Goal: Subscribe to service/newsletter

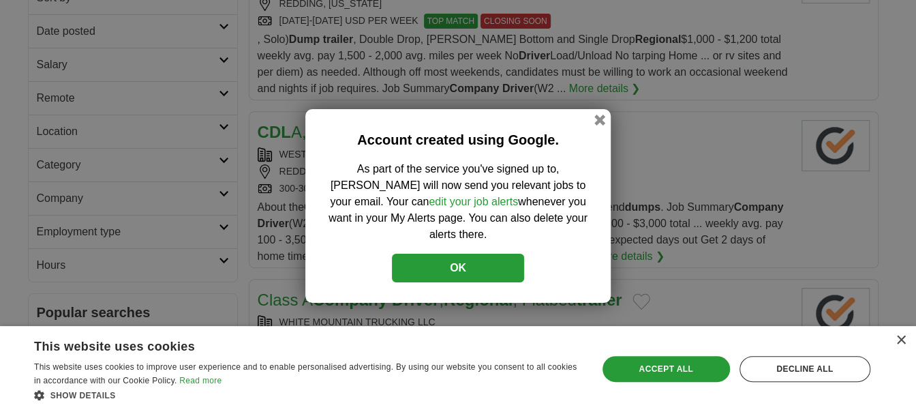
click at [475, 254] on button "OK" at bounding box center [458, 267] width 132 height 29
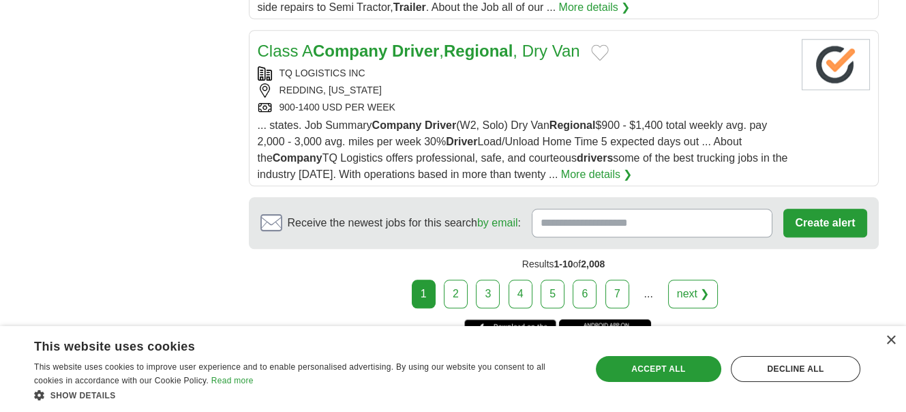
scroll to position [1908, 0]
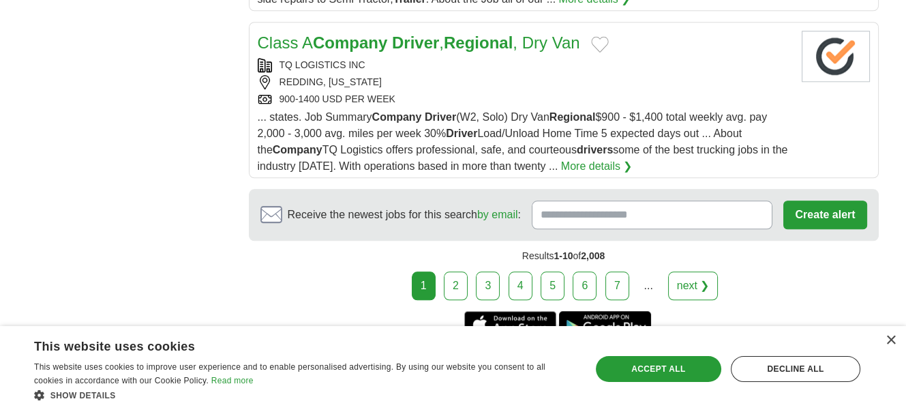
click at [461, 271] on link "2" at bounding box center [456, 285] width 24 height 29
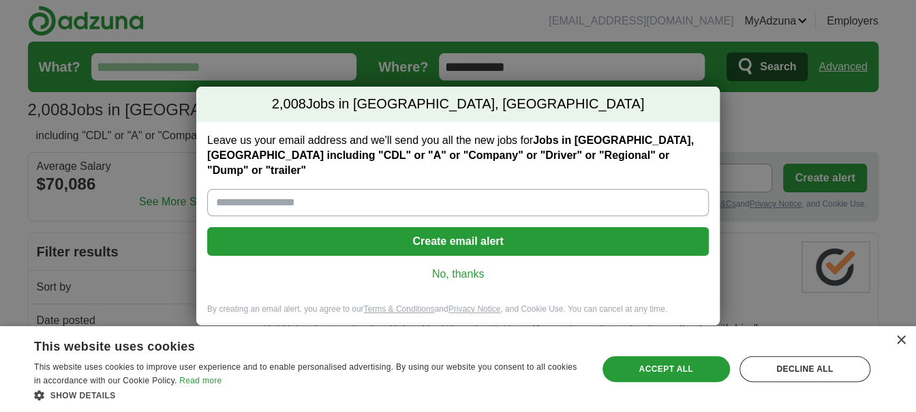
click at [489, 242] on button "Create email alert" at bounding box center [458, 241] width 502 height 29
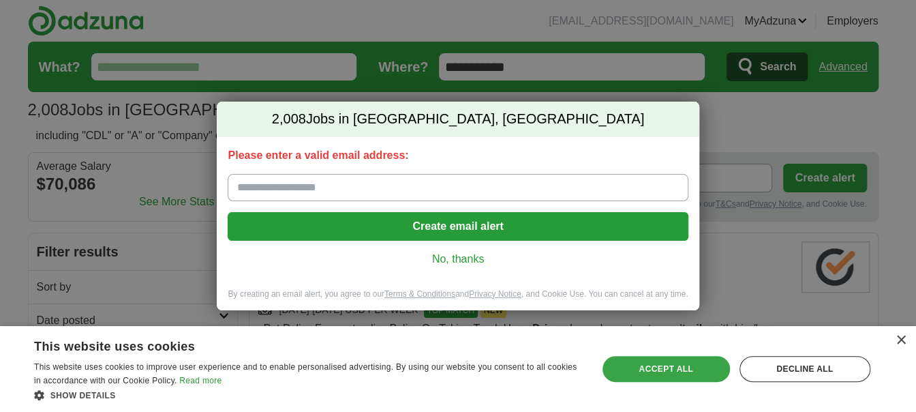
click at [684, 373] on div "Accept all" at bounding box center [665, 369] width 127 height 26
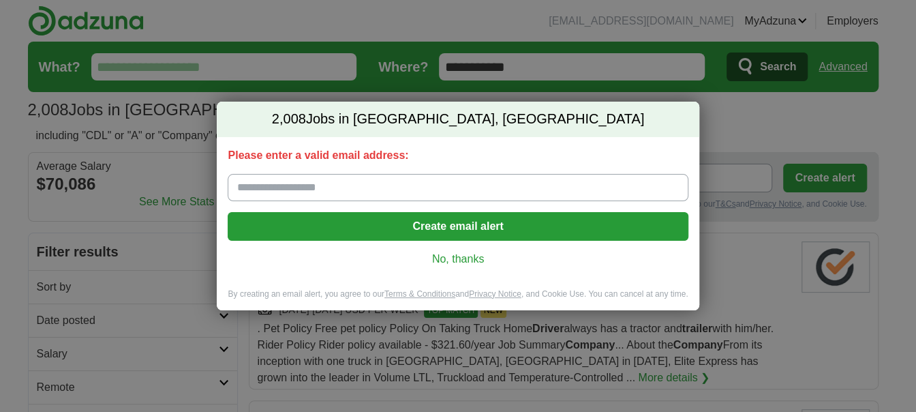
click at [278, 187] on input "Please enter a valid email address:" at bounding box center [458, 187] width 460 height 27
type input "**********"
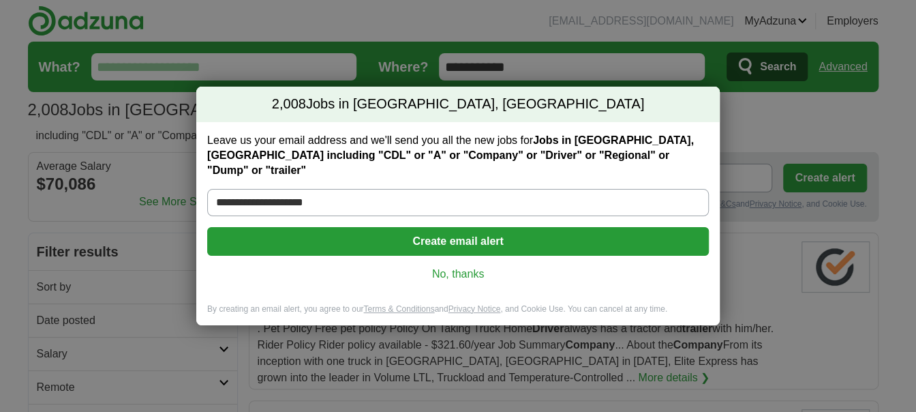
click at [457, 231] on button "Create email alert" at bounding box center [458, 241] width 502 height 29
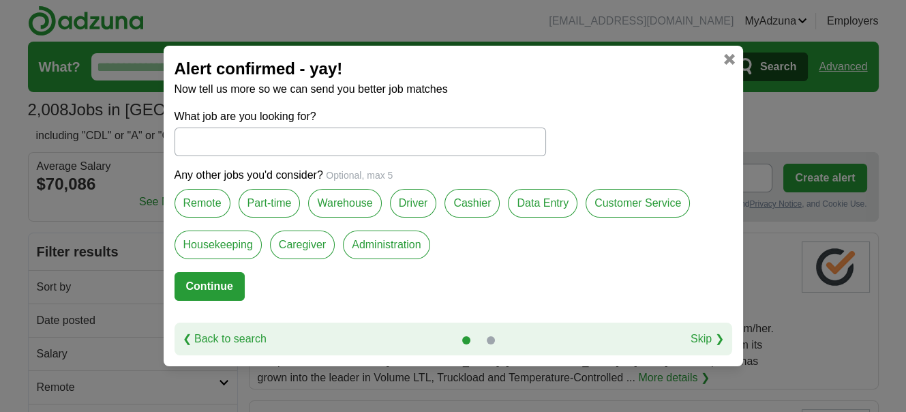
click at [727, 55] on link at bounding box center [729, 59] width 11 height 11
